Goal: Information Seeking & Learning: Learn about a topic

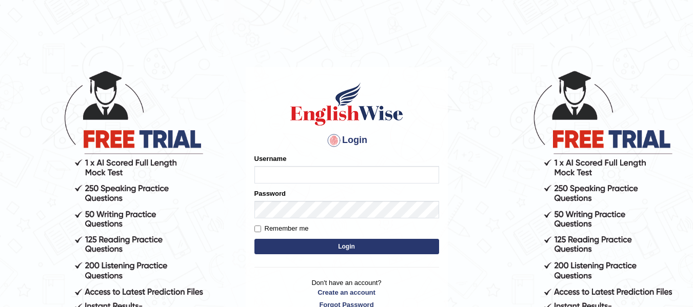
type input "sanandabiswas1995"
click at [322, 243] on button "Login" at bounding box center [346, 246] width 185 height 15
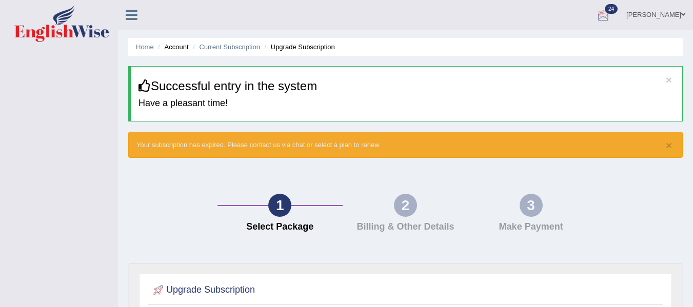
click at [601, 16] on div at bounding box center [603, 15] width 15 height 15
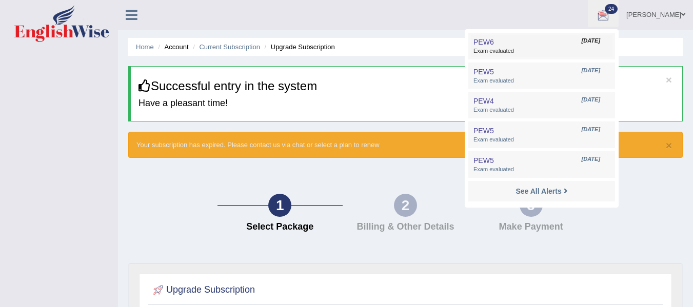
click at [562, 39] on link "PEW6 Aug 3, 2025 Exam evaluated" at bounding box center [542, 46] width 142 height 22
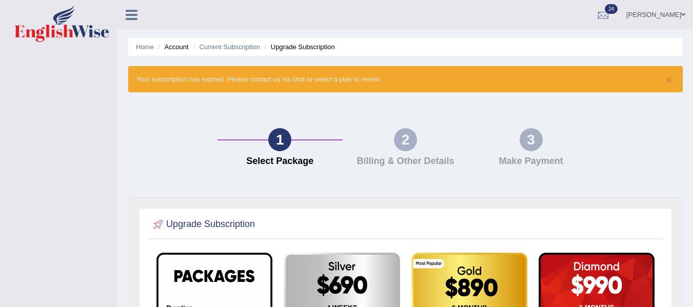
click at [181, 44] on li "Account" at bounding box center [171, 47] width 33 height 10
click at [148, 40] on ul "Home Account Current Subscription Upgrade Subscription" at bounding box center [405, 47] width 555 height 18
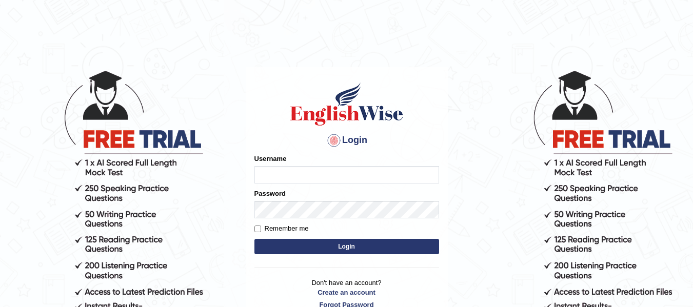
type input "sanandabiswas1995"
click at [340, 246] on button "Login" at bounding box center [346, 246] width 185 height 15
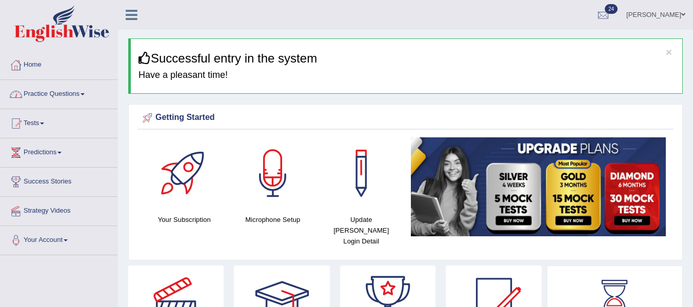
click at [43, 96] on link "Practice Questions" at bounding box center [59, 93] width 117 height 26
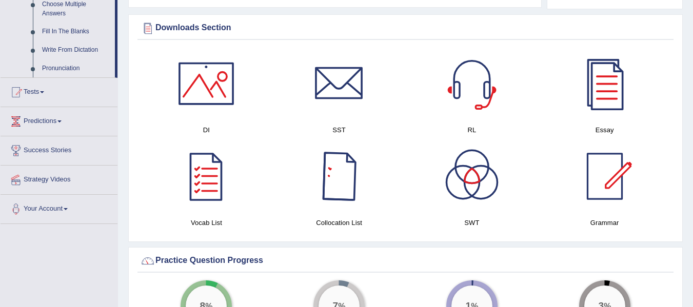
scroll to position [579, 0]
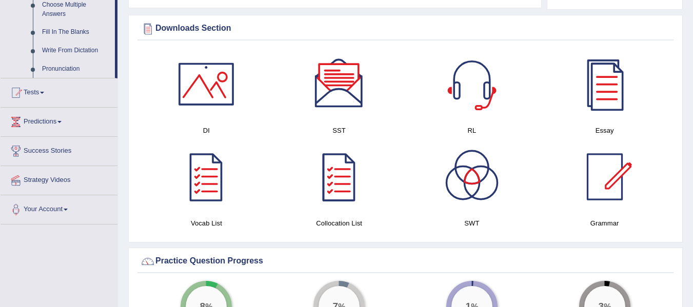
click at [354, 74] on div at bounding box center [339, 84] width 72 height 72
click at [471, 58] on div at bounding box center [472, 84] width 72 height 72
click at [199, 101] on div at bounding box center [206, 84] width 72 height 72
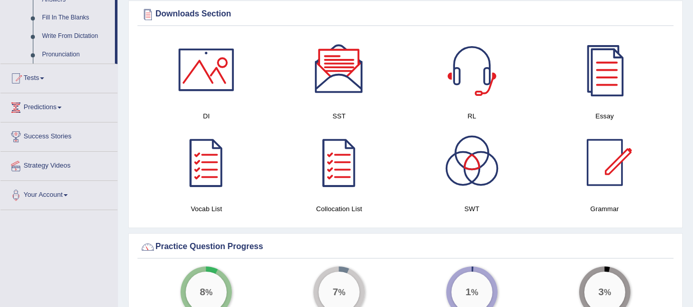
scroll to position [594, 0]
click at [476, 155] on div at bounding box center [472, 162] width 72 height 72
click at [613, 71] on div at bounding box center [605, 69] width 72 height 72
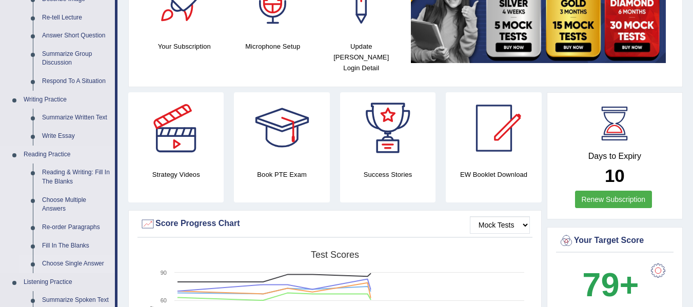
scroll to position [168, 0]
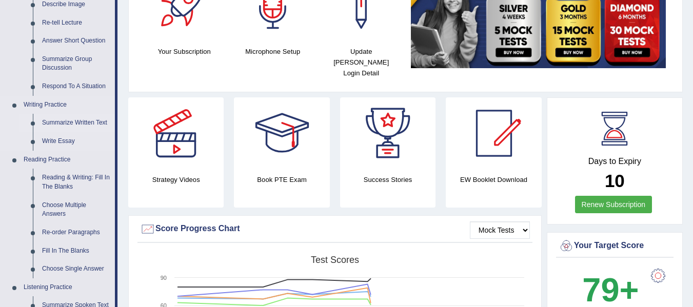
click at [65, 122] on link "Summarize Written Text" at bounding box center [75, 123] width 77 height 18
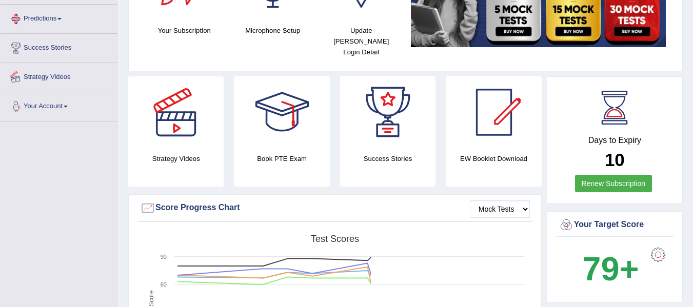
scroll to position [237, 0]
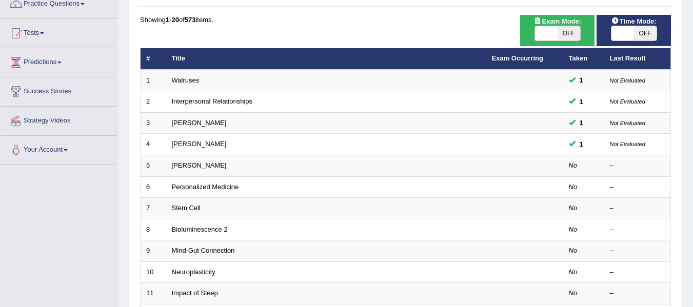
scroll to position [91, 0]
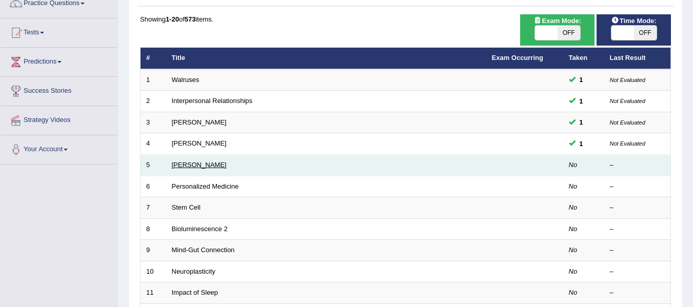
click at [223, 167] on link "[PERSON_NAME]" at bounding box center [199, 165] width 55 height 8
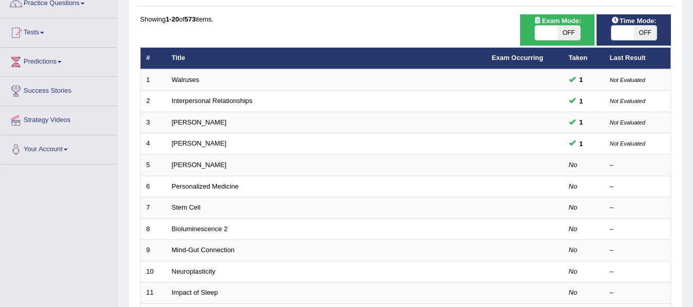
click at [641, 34] on span "OFF" at bounding box center [645, 33] width 23 height 14
checkbox input "true"
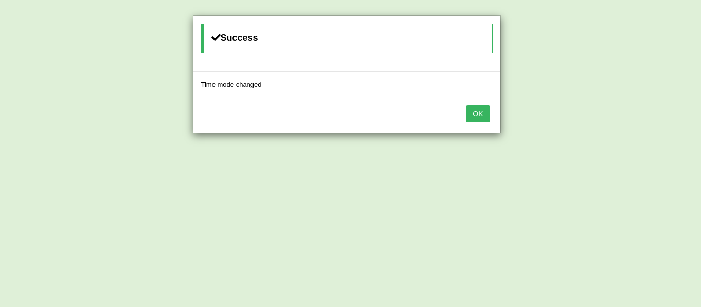
click at [470, 117] on button "OK" at bounding box center [478, 113] width 24 height 17
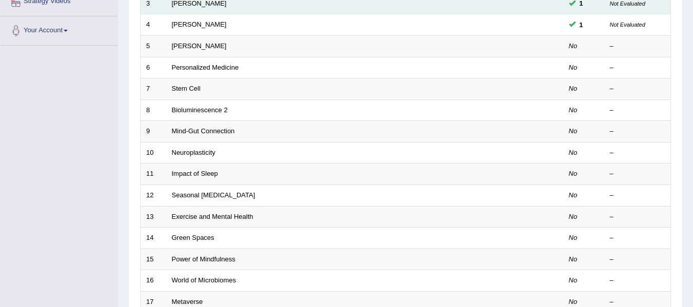
scroll to position [213, 0]
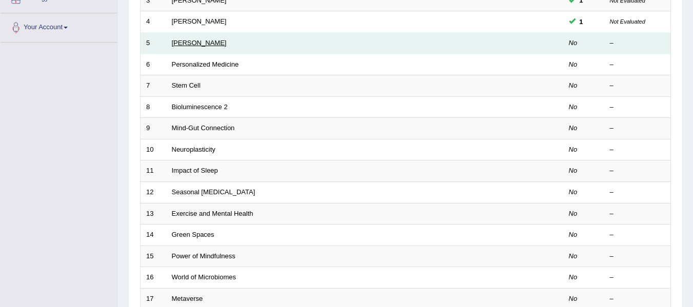
click at [199, 39] on link "Elizabeth Blackwell" at bounding box center [199, 43] width 55 height 8
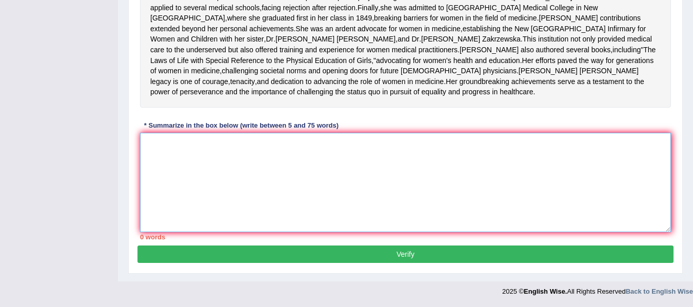
click at [215, 176] on textarea at bounding box center [405, 183] width 531 height 100
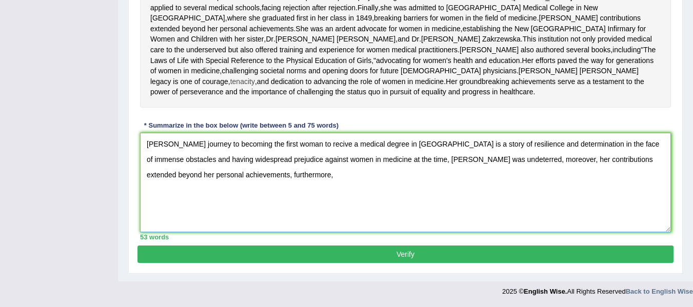
scroll to position [325, 0]
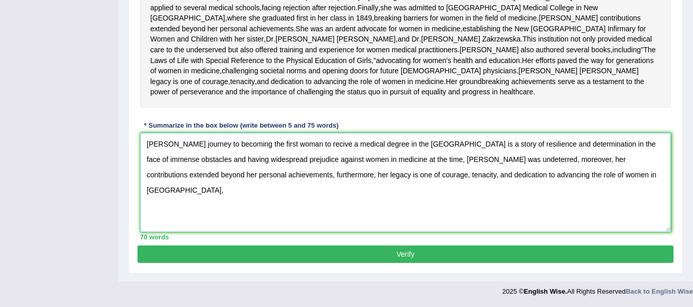
click at [598, 175] on textarea "[PERSON_NAME] journey to becoming the first woman to recive a medical degree in…" at bounding box center [405, 183] width 531 height 100
click at [617, 182] on textarea "[PERSON_NAME] journey to becoming the first woman to recive a medical degree in…" at bounding box center [405, 183] width 531 height 100
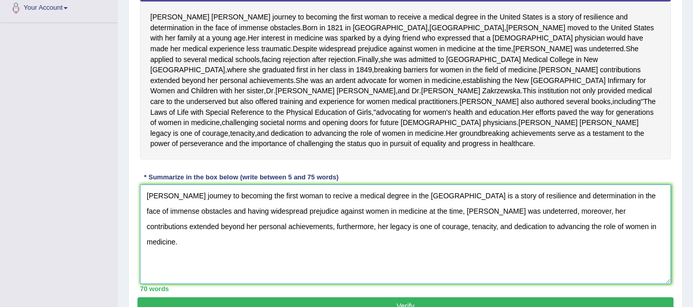
scroll to position [326, 0]
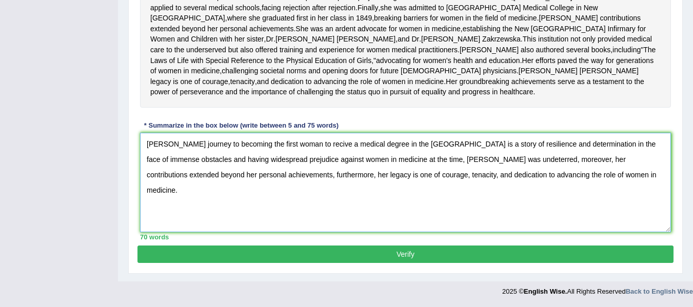
type textarea "[PERSON_NAME] journey to becoming the first woman to recive a medical degree in…"
click at [470, 249] on button "Verify" at bounding box center [405, 254] width 536 height 17
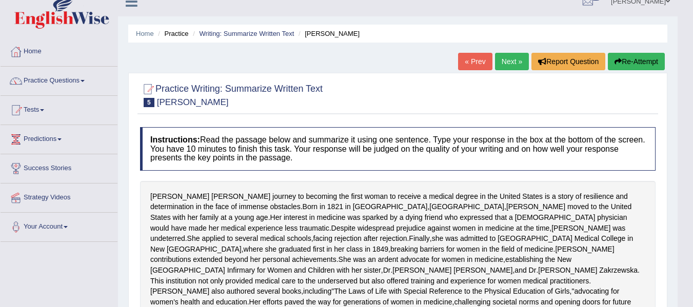
scroll to position [0, 0]
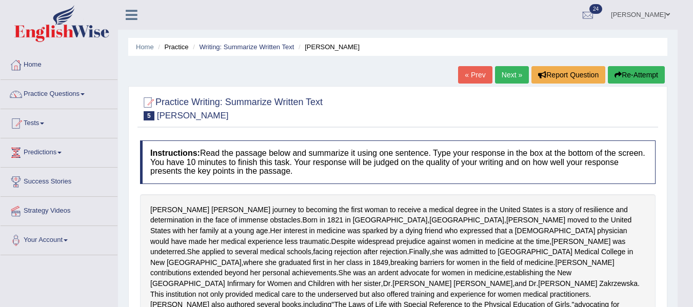
click at [504, 73] on link "Next »" at bounding box center [512, 74] width 34 height 17
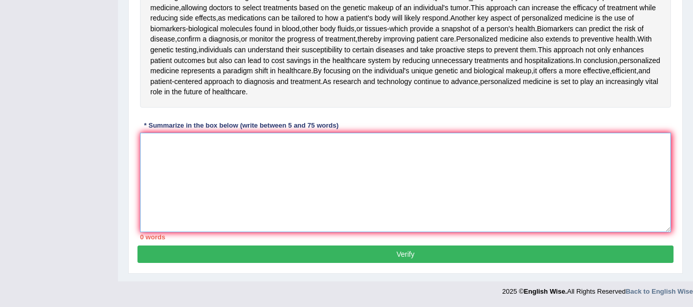
click at [252, 166] on textarea at bounding box center [405, 183] width 531 height 100
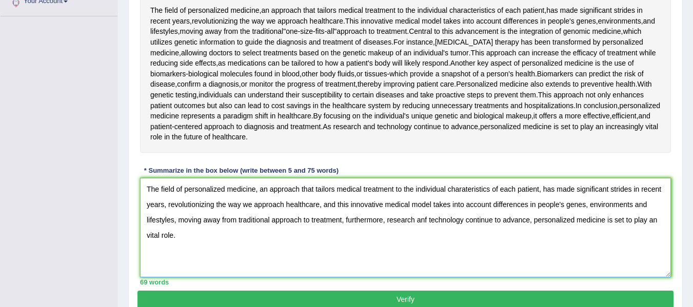
scroll to position [239, 0]
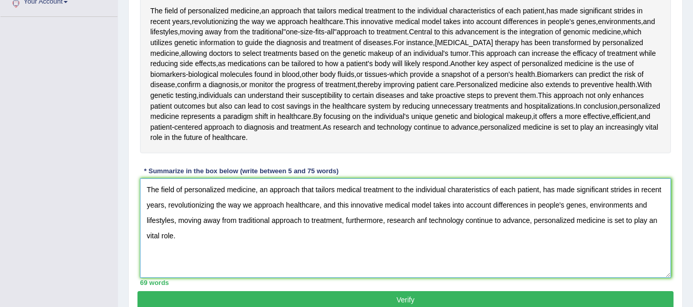
click at [235, 221] on textarea "The field of personalized medicine, an approach that tailors medical treatment …" at bounding box center [405, 229] width 531 height 100
click at [440, 219] on textarea "The field of personalized medicine, an approach that tailors medical treatment …" at bounding box center [405, 229] width 531 height 100
click at [153, 235] on textarea "The field of personalized medicine, an approach that tailors medical treatment …" at bounding box center [405, 229] width 531 height 100
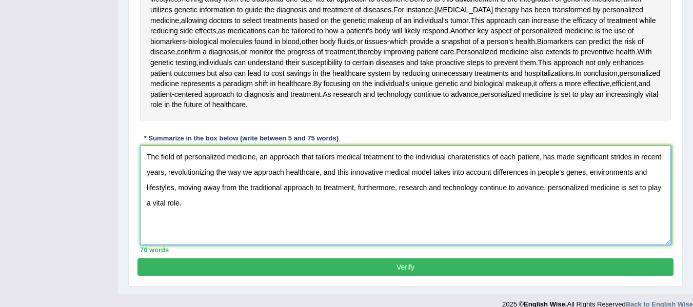
type textarea "The field of personalized medicine, an approach that tailors medical treatment …"
click at [504, 271] on button "Verify" at bounding box center [405, 267] width 536 height 17
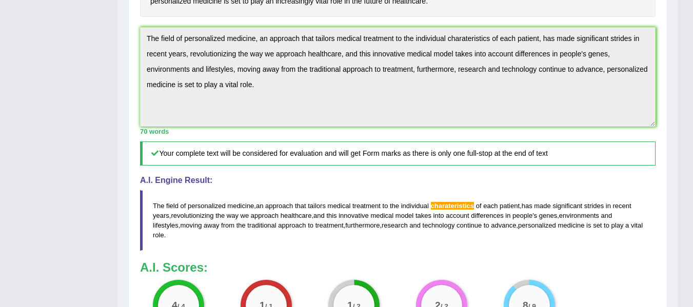
scroll to position [336, 0]
click at [466, 203] on span "charateristics" at bounding box center [453, 206] width 44 height 8
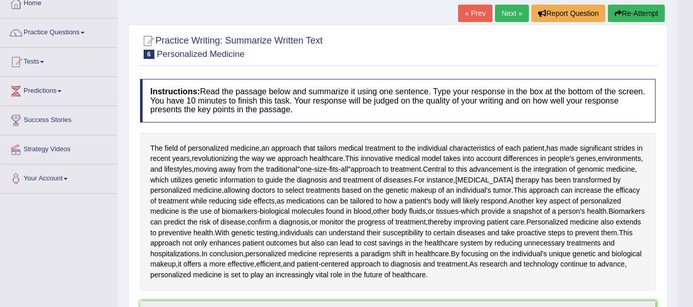
scroll to position [0, 0]
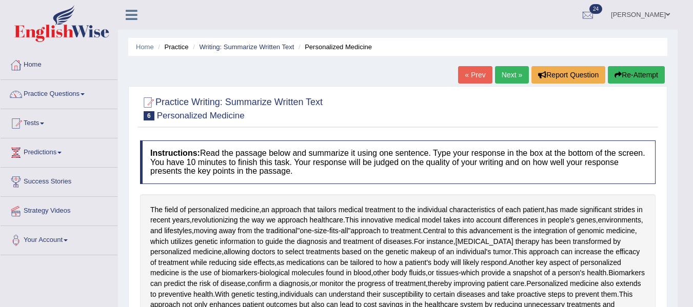
click at [517, 69] on link "Next »" at bounding box center [512, 74] width 34 height 17
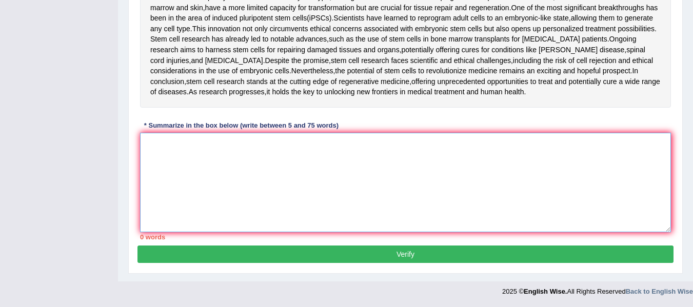
click at [302, 150] on textarea at bounding box center [405, 183] width 531 height 100
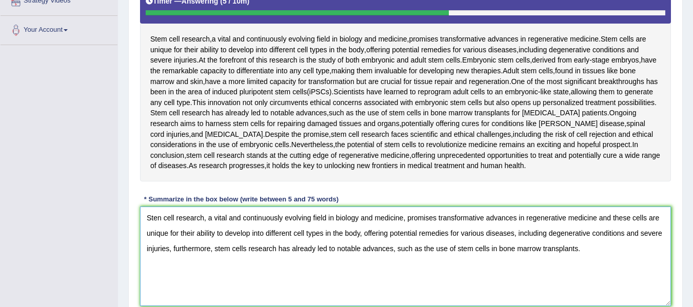
scroll to position [210, 0]
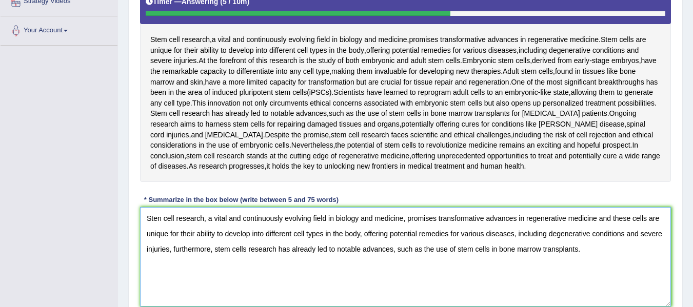
click at [161, 220] on textarea "Sten cell research, a vital and continuously evolving field in biology and medi…" at bounding box center [405, 257] width 531 height 100
click at [300, 226] on textarea "Stem cell research, a vital and continuously evolving field in biology and medi…" at bounding box center [405, 257] width 531 height 100
click at [245, 250] on textarea "Stem cell research, a vital and continuously evolving field in biology and medi…" at bounding box center [405, 257] width 531 height 100
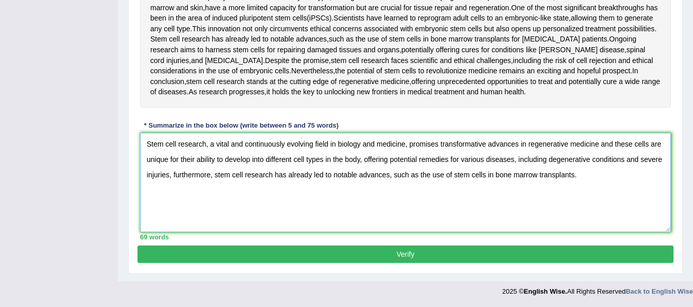
type textarea "Stem cell research, a vital and continuously evolving field in biology and medi…"
click at [397, 253] on button "Verify" at bounding box center [405, 254] width 536 height 17
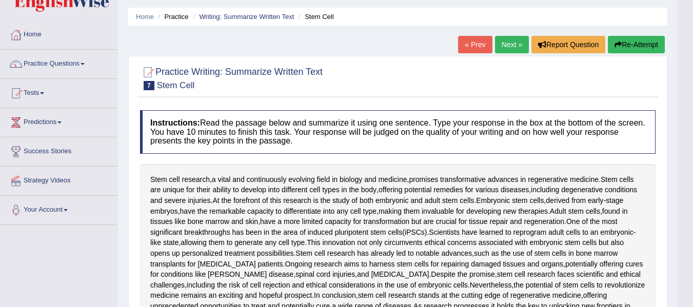
scroll to position [31, 0]
click at [44, 96] on link "Tests" at bounding box center [59, 91] width 117 height 26
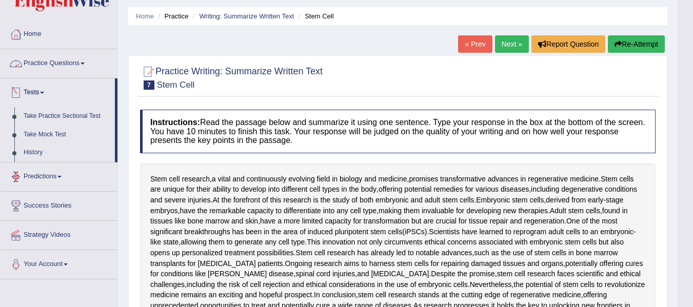
click at [49, 63] on link "Practice Questions" at bounding box center [59, 62] width 117 height 26
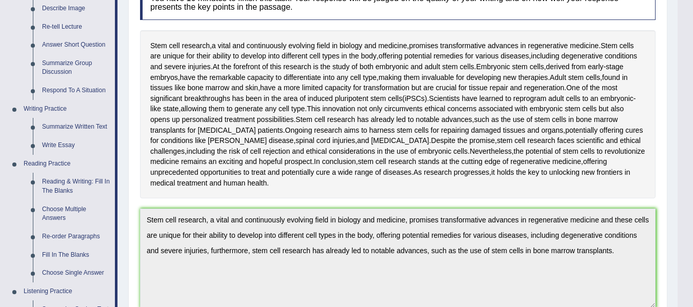
scroll to position [193, 0]
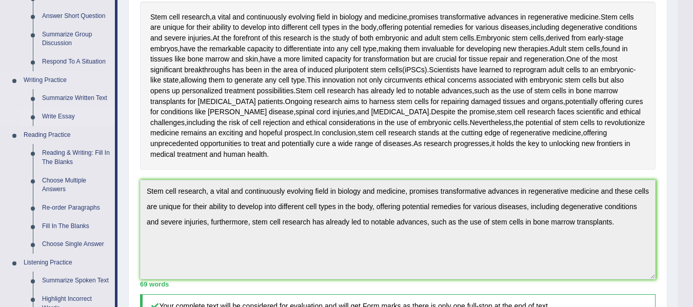
click at [61, 116] on link "Write Essay" at bounding box center [75, 117] width 77 height 18
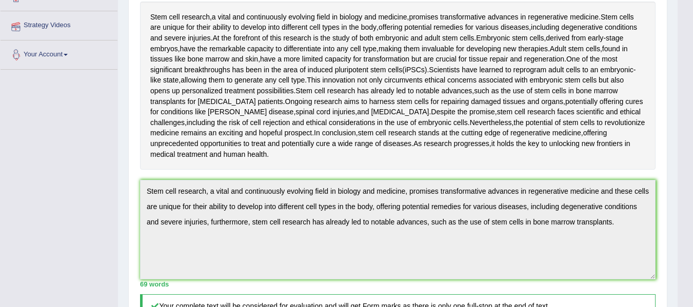
scroll to position [214, 0]
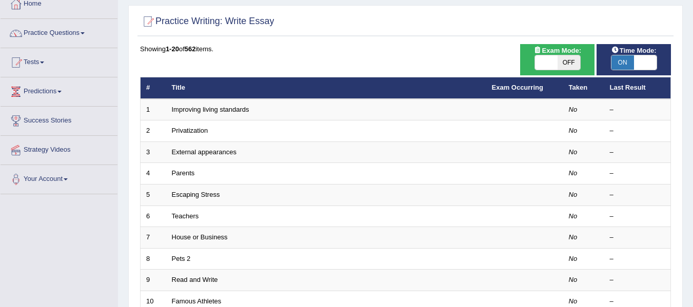
scroll to position [57, 0]
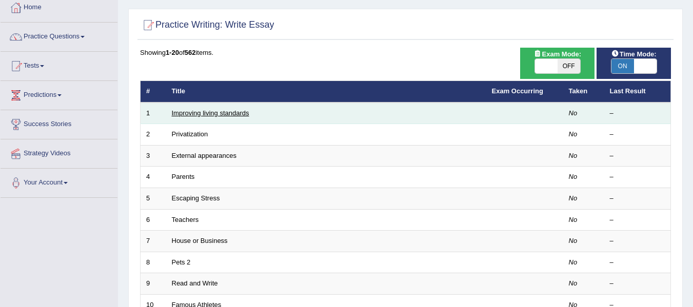
click at [240, 114] on link "Improving living standards" at bounding box center [210, 113] width 77 height 8
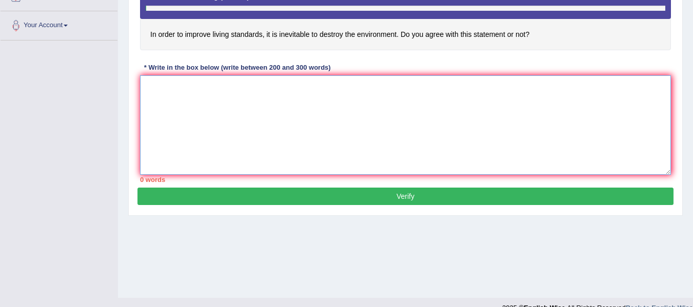
click at [227, 102] on textarea at bounding box center [405, 125] width 531 height 100
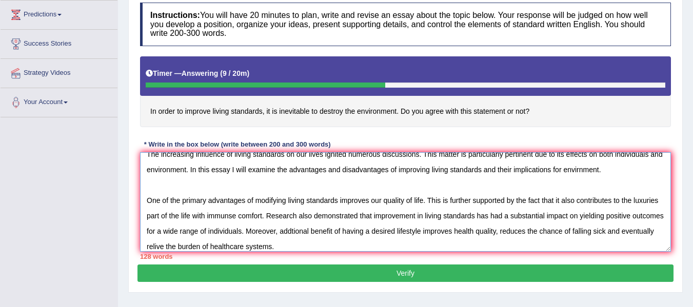
scroll to position [15, 0]
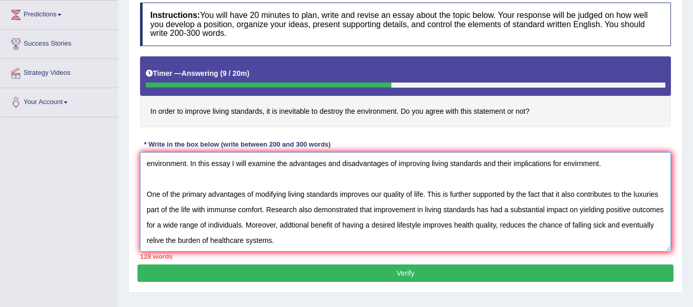
drag, startPoint x: 262, startPoint y: 211, endPoint x: 233, endPoint y: 210, distance: 29.3
click at [233, 210] on textarea "The increasing influence of living standards on our lives ignited numerous disc…" at bounding box center [405, 202] width 531 height 100
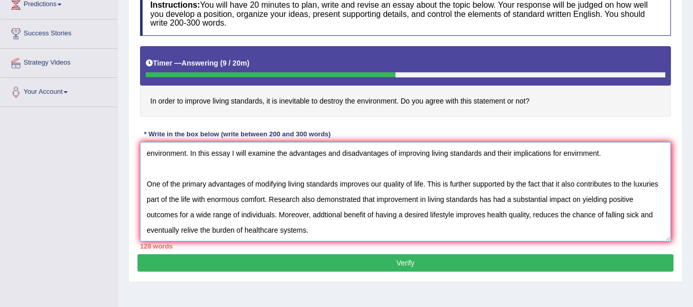
click at [343, 227] on textarea "The increasing influence of living standards on our lives ignited numerous disc…" at bounding box center [405, 192] width 531 height 100
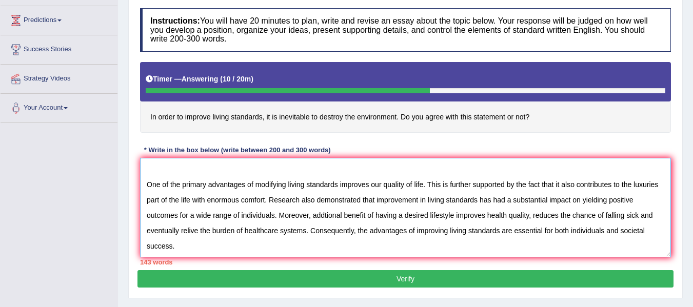
scroll to position [133, 0]
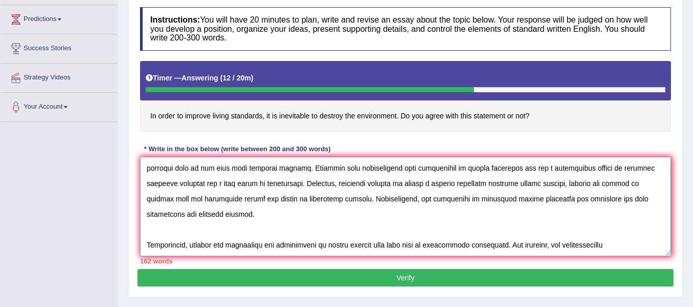
click at [580, 245] on textarea at bounding box center [405, 207] width 531 height 100
click at [608, 239] on textarea at bounding box center [405, 207] width 531 height 100
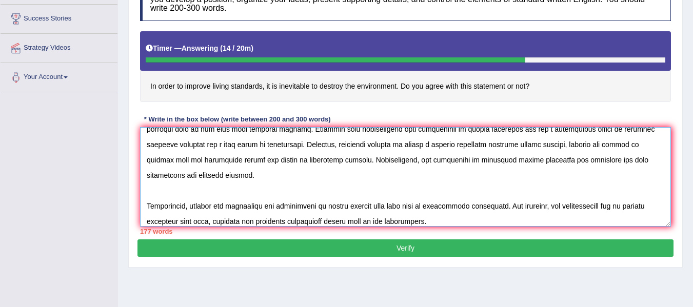
scroll to position [70, 0]
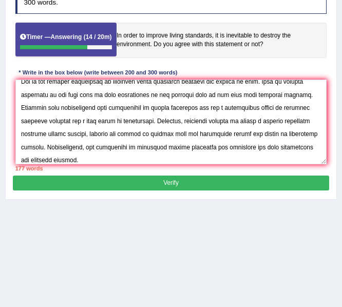
click at [193, 24] on h4 "In order to improve living standards, it is inevitable to destroy the environme…" at bounding box center [170, 40] width 311 height 35
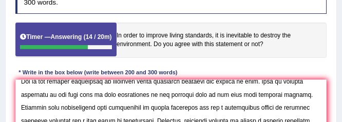
click at [98, 33] on b "14 / 20m" at bounding box center [98, 36] width 24 height 7
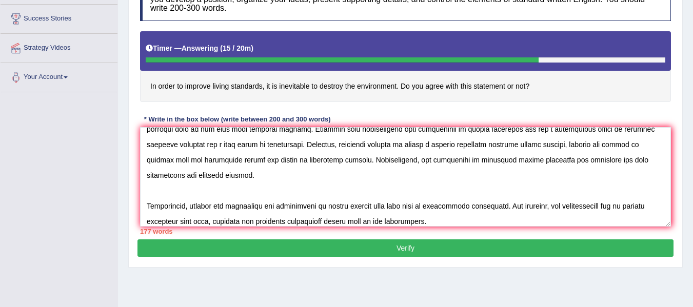
scroll to position [77, 0]
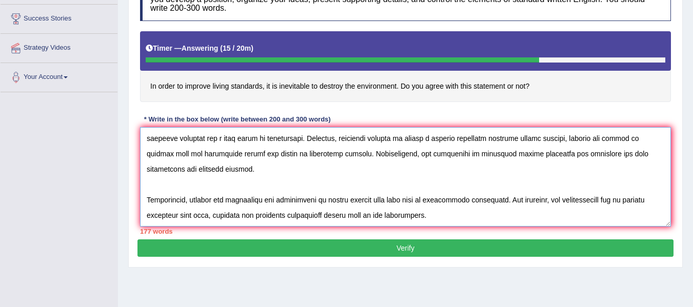
click at [452, 222] on textarea at bounding box center [405, 177] width 531 height 100
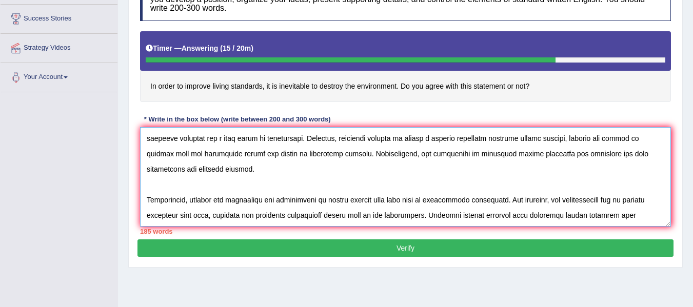
click at [602, 216] on textarea at bounding box center [405, 177] width 531 height 100
click at [625, 214] on textarea at bounding box center [405, 177] width 531 height 100
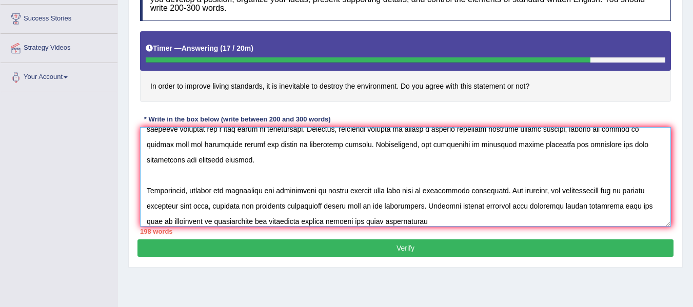
click at [386, 222] on textarea at bounding box center [405, 177] width 531 height 100
click at [419, 225] on textarea at bounding box center [405, 177] width 531 height 100
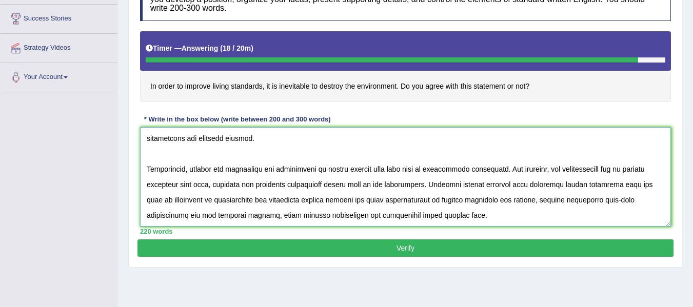
scroll to position [132, 0]
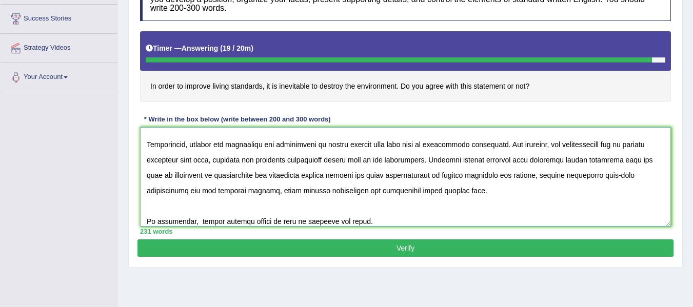
click at [195, 223] on textarea at bounding box center [405, 177] width 531 height 100
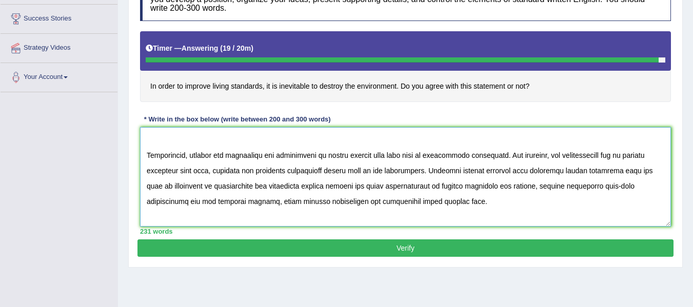
scroll to position [139, 0]
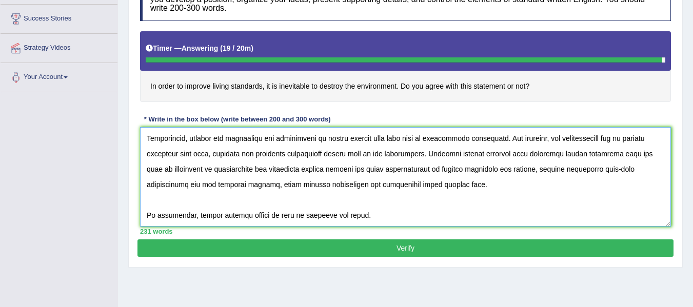
click at [283, 185] on textarea at bounding box center [405, 177] width 531 height 100
click at [285, 186] on textarea at bounding box center [405, 177] width 531 height 100
type textarea "The increasing influence of living standards on our lives ignited numerous disc…"
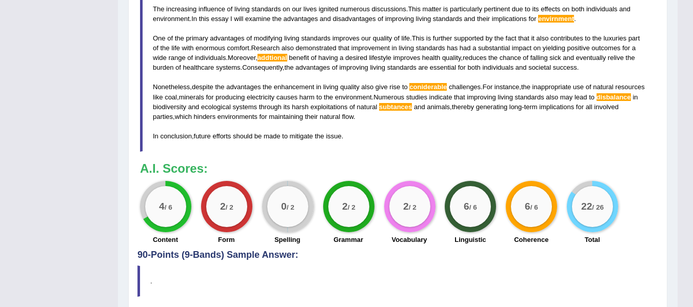
scroll to position [411, 0]
click at [438, 162] on h3 "A.I. Scores:" at bounding box center [398, 168] width 516 height 13
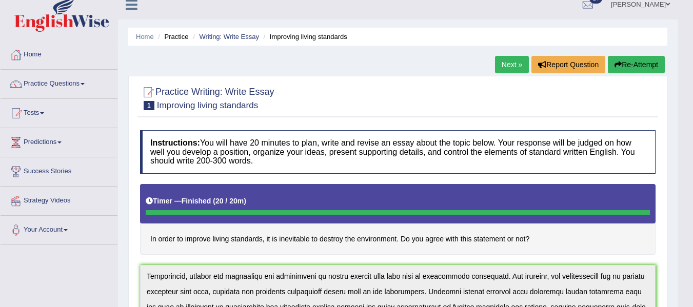
scroll to position [0, 0]
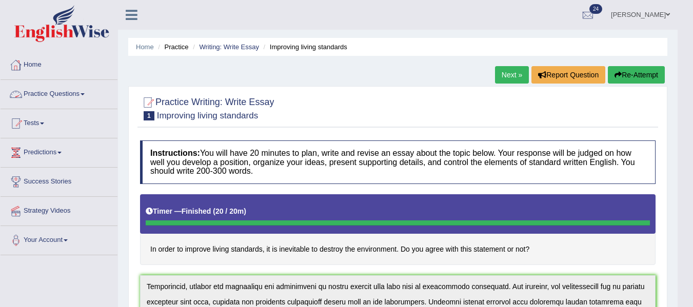
click at [55, 99] on link "Practice Questions" at bounding box center [59, 93] width 117 height 26
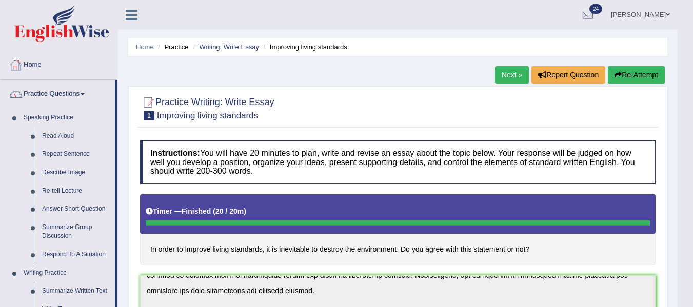
click at [40, 69] on link "Home" at bounding box center [59, 64] width 117 height 26
